Goal: Task Accomplishment & Management: Use online tool/utility

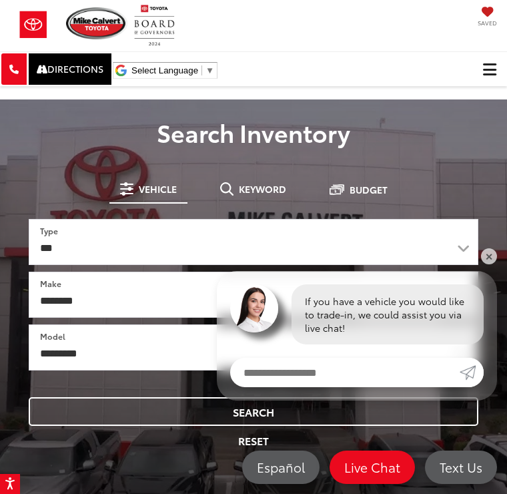
click at [492, 70] on span "Click to show site navigation" at bounding box center [489, 69] width 13 height 1
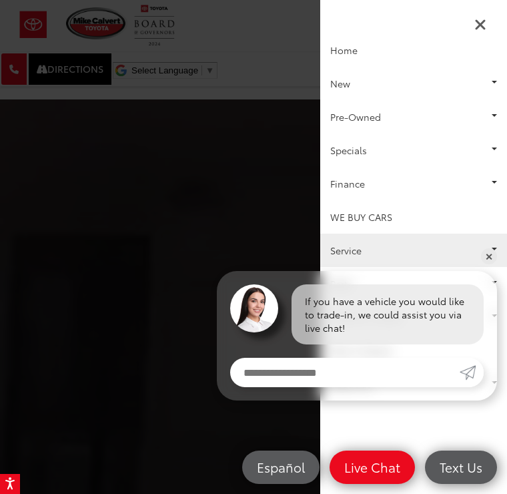
click at [394, 250] on link "Service" at bounding box center [413, 249] width 187 height 33
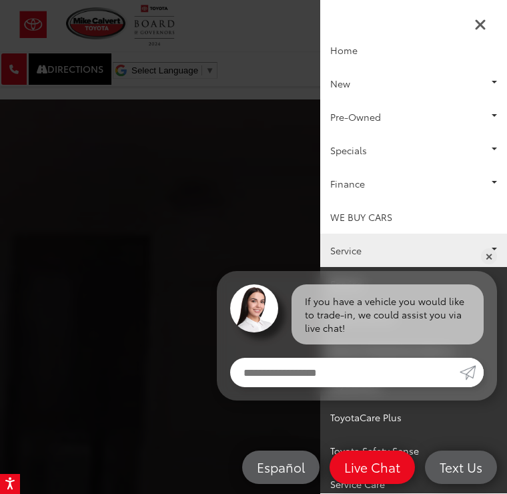
click at [394, 250] on link "Service" at bounding box center [413, 249] width 187 height 33
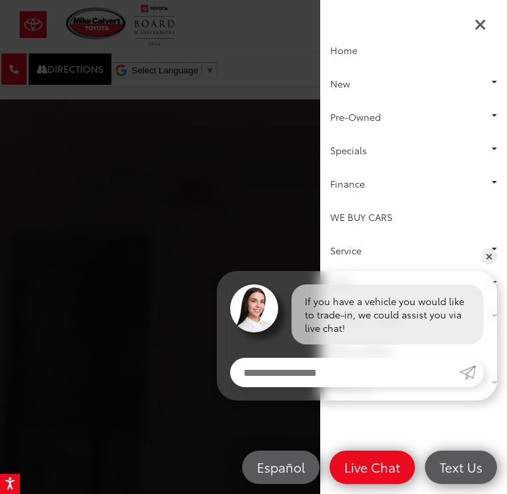
click at [231, 167] on div at bounding box center [253, 247] width 507 height 494
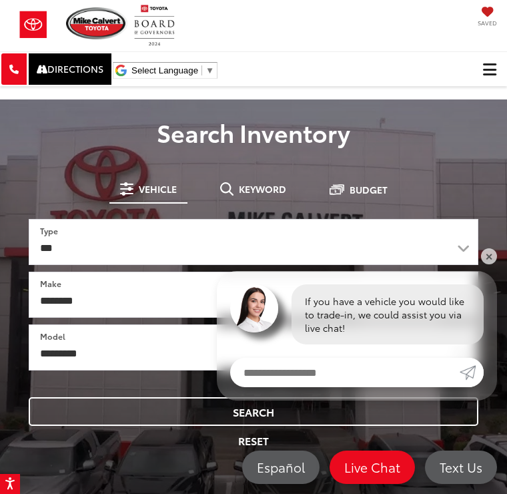
click at [501, 255] on div "**********" at bounding box center [253, 298] width 507 height 398
click at [495, 253] on link "✕" at bounding box center [489, 256] width 16 height 16
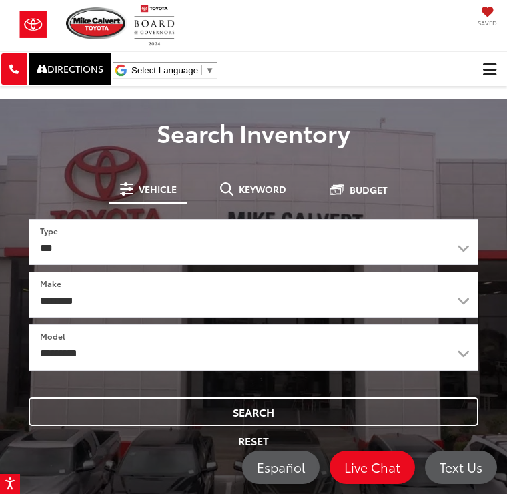
click at [498, 73] on button "Click to show site navigation" at bounding box center [489, 69] width 35 height 34
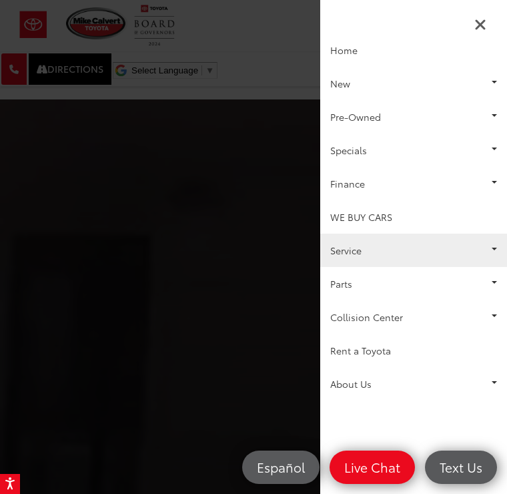
click at [408, 253] on link "Service" at bounding box center [413, 249] width 187 height 33
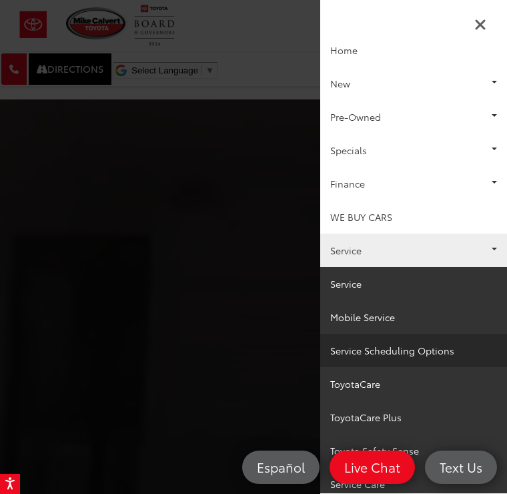
click at [422, 350] on link "Service Scheduling Options" at bounding box center [413, 349] width 187 height 33
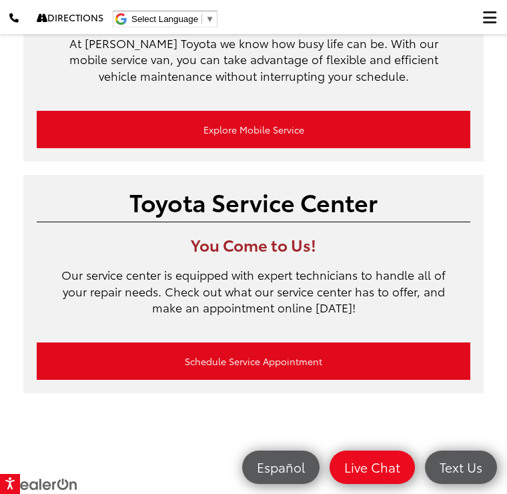
scroll to position [243, 0]
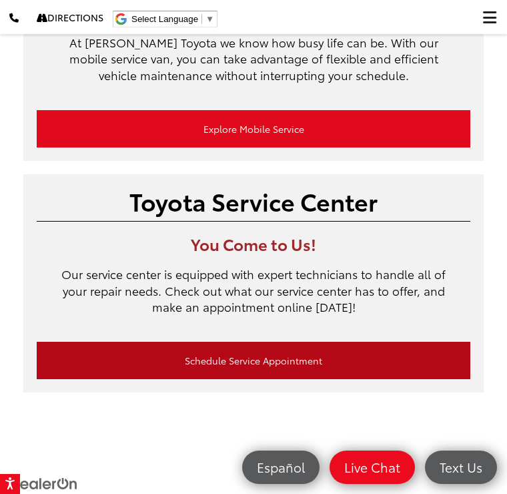
click at [293, 360] on link "Schedule Service Appointment" at bounding box center [254, 360] width 434 height 37
